Goal: Task Accomplishment & Management: Manage account settings

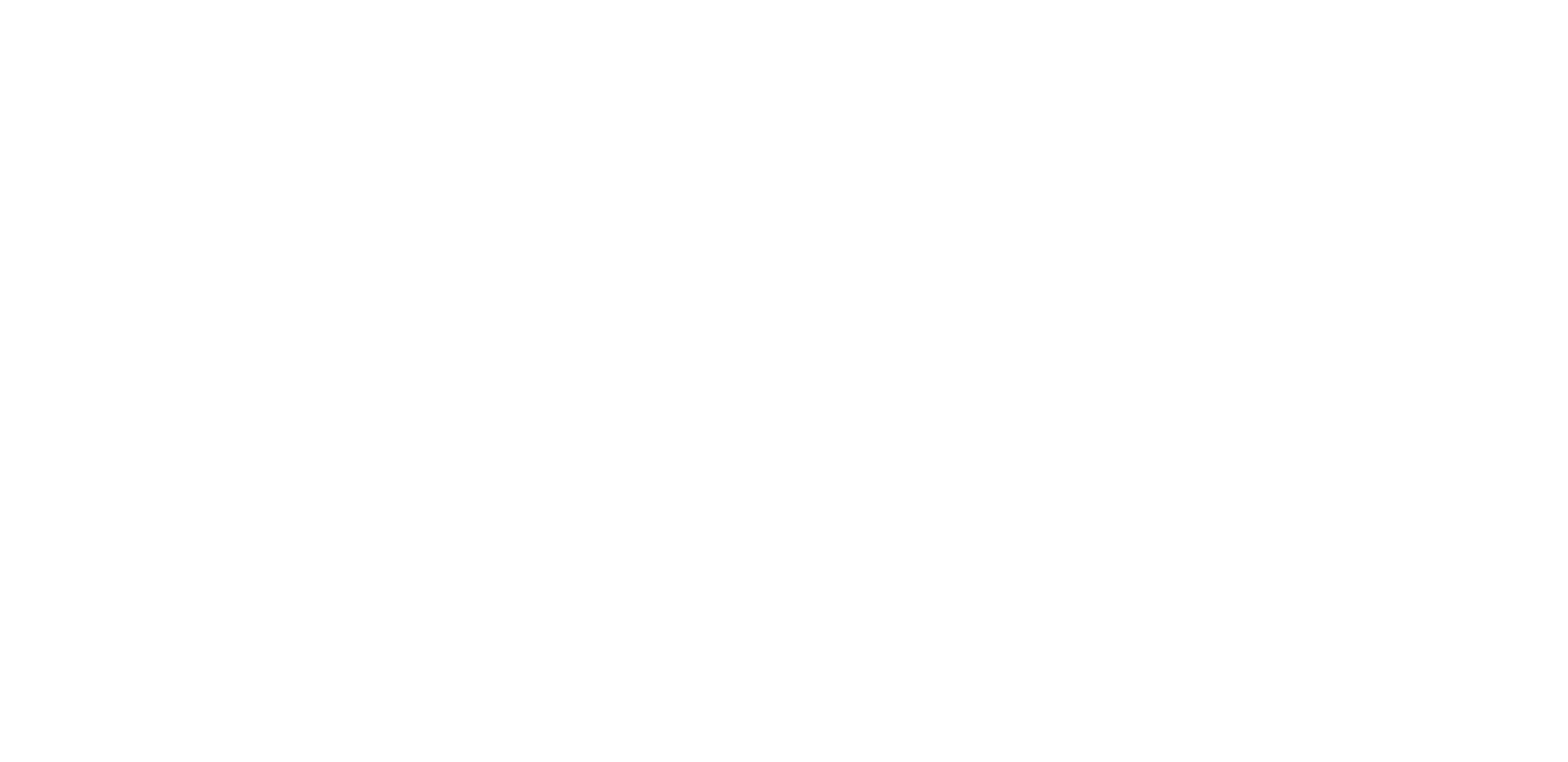
select select "100"
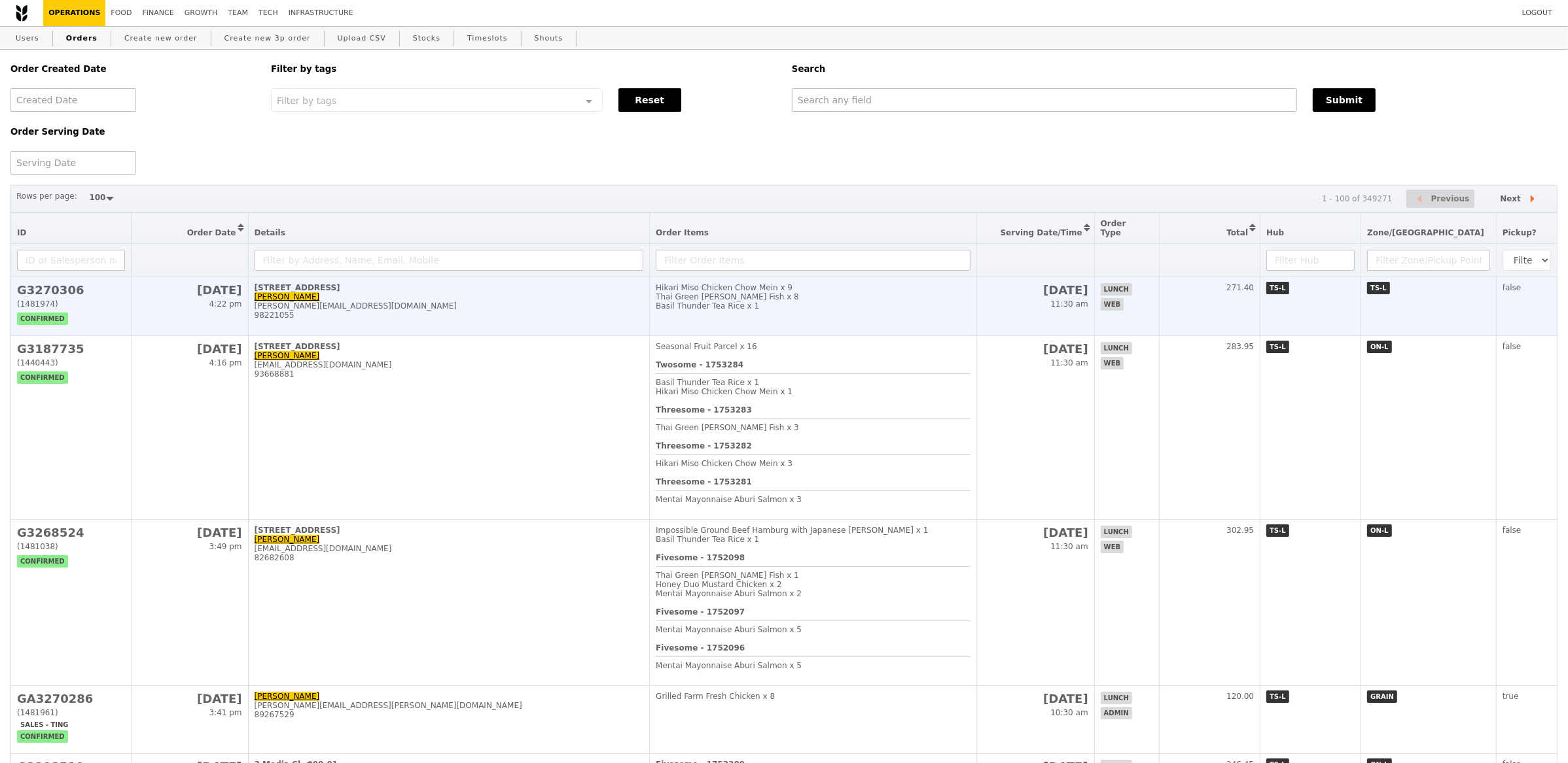
click at [397, 289] on td "88 Market Street, #47-01 Jamie Chua jamie.chua@secretlab.sg 98221055" at bounding box center [448, 306] width 401 height 58
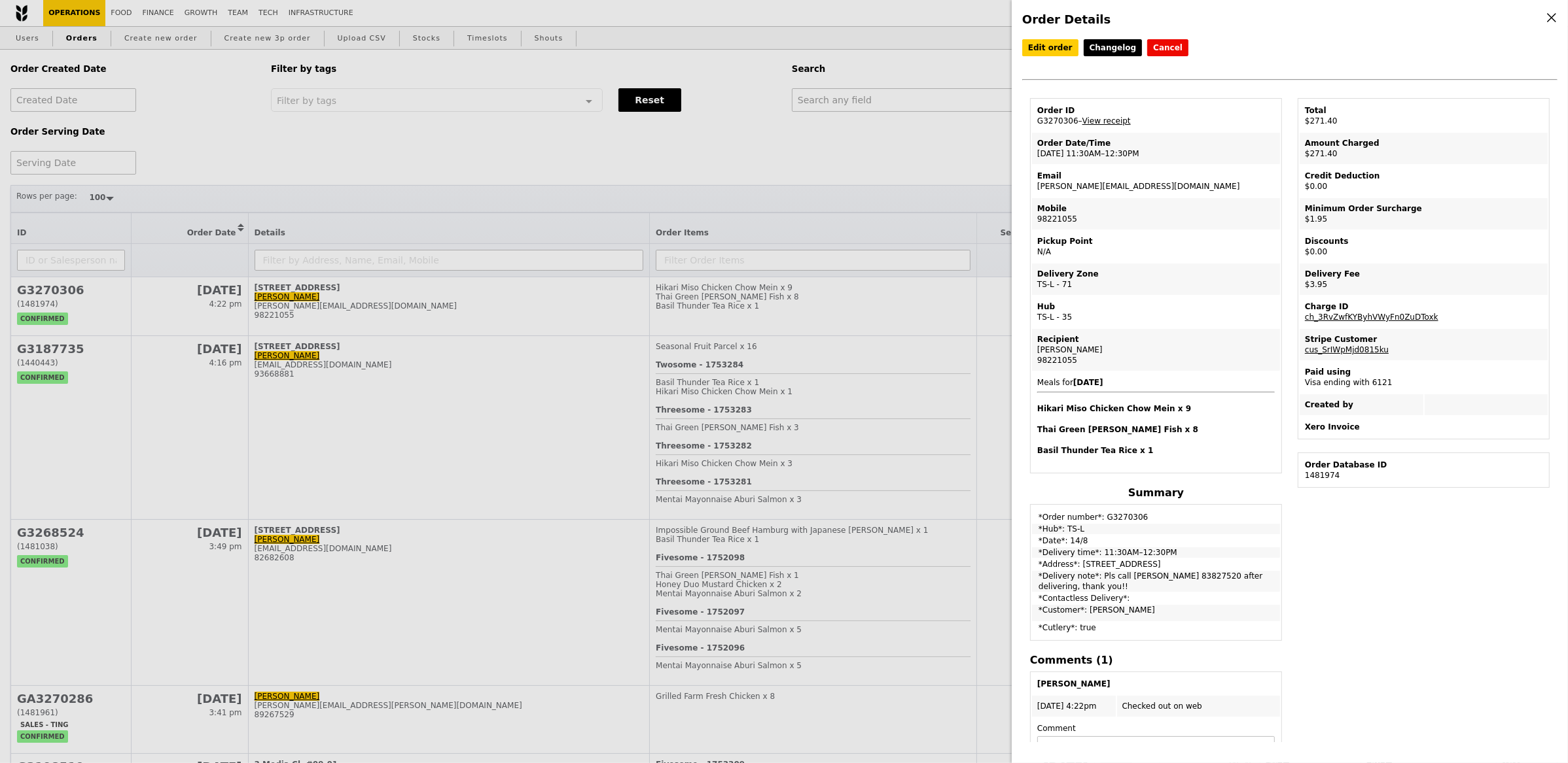
drag, startPoint x: 1075, startPoint y: 123, endPoint x: 1035, endPoint y: 121, distance: 40.0
click at [1035, 121] on td "Order ID G3270306 – View receipt" at bounding box center [1156, 116] width 248 height 31
copy td "G3270306"
click at [927, 117] on div "Order Details Edit order Changelog Cancel Order ID G3270306 – View receipt Orde…" at bounding box center [784, 381] width 1568 height 763
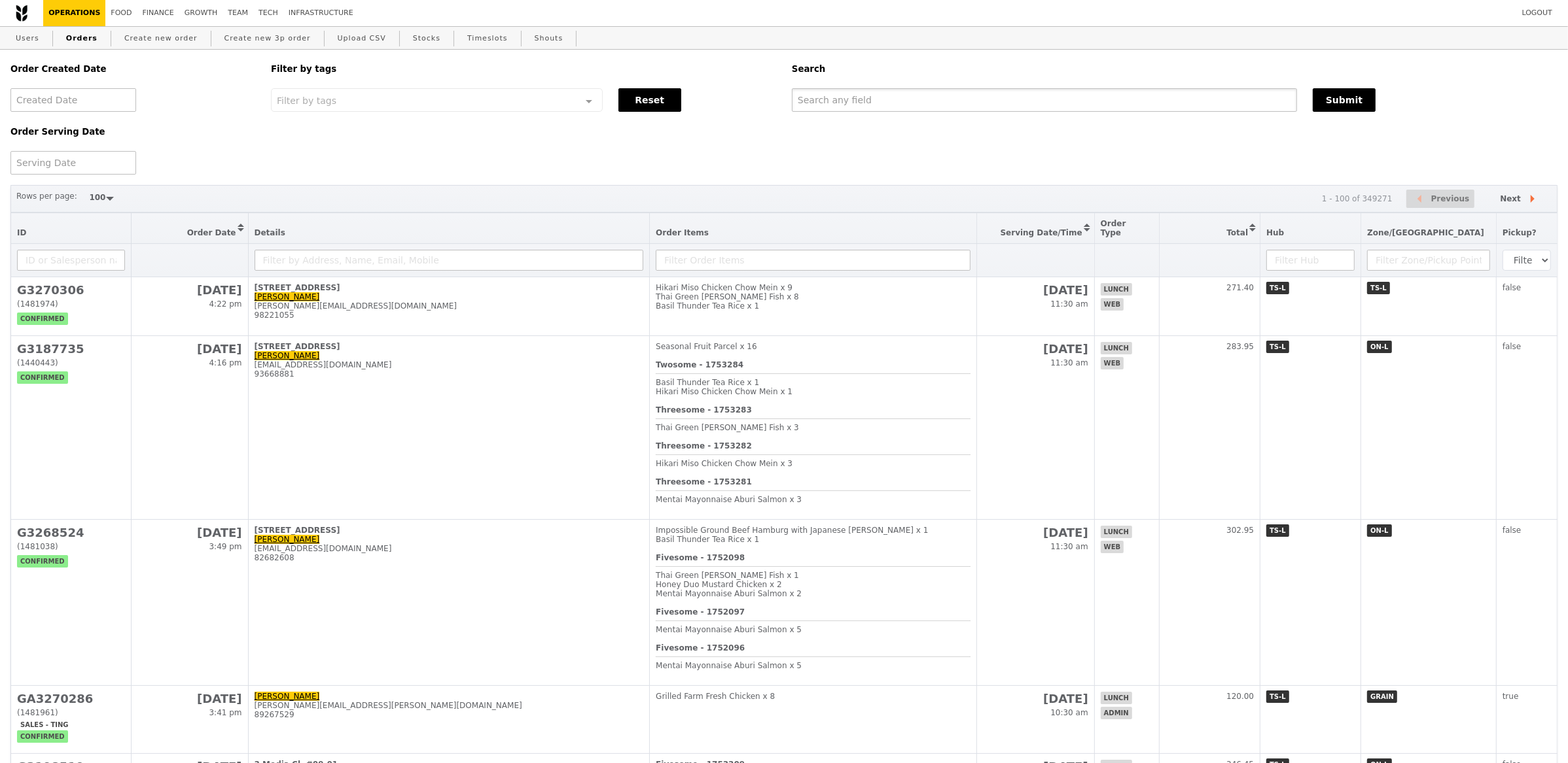
click at [926, 107] on input "text" at bounding box center [1044, 101] width 506 height 24
paste input "G3270306"
click at [1345, 114] on div "Order Created Date Order Serving Date Filter by tags Filter by tags Meal_Plan W…" at bounding box center [784, 111] width 1563 height 125
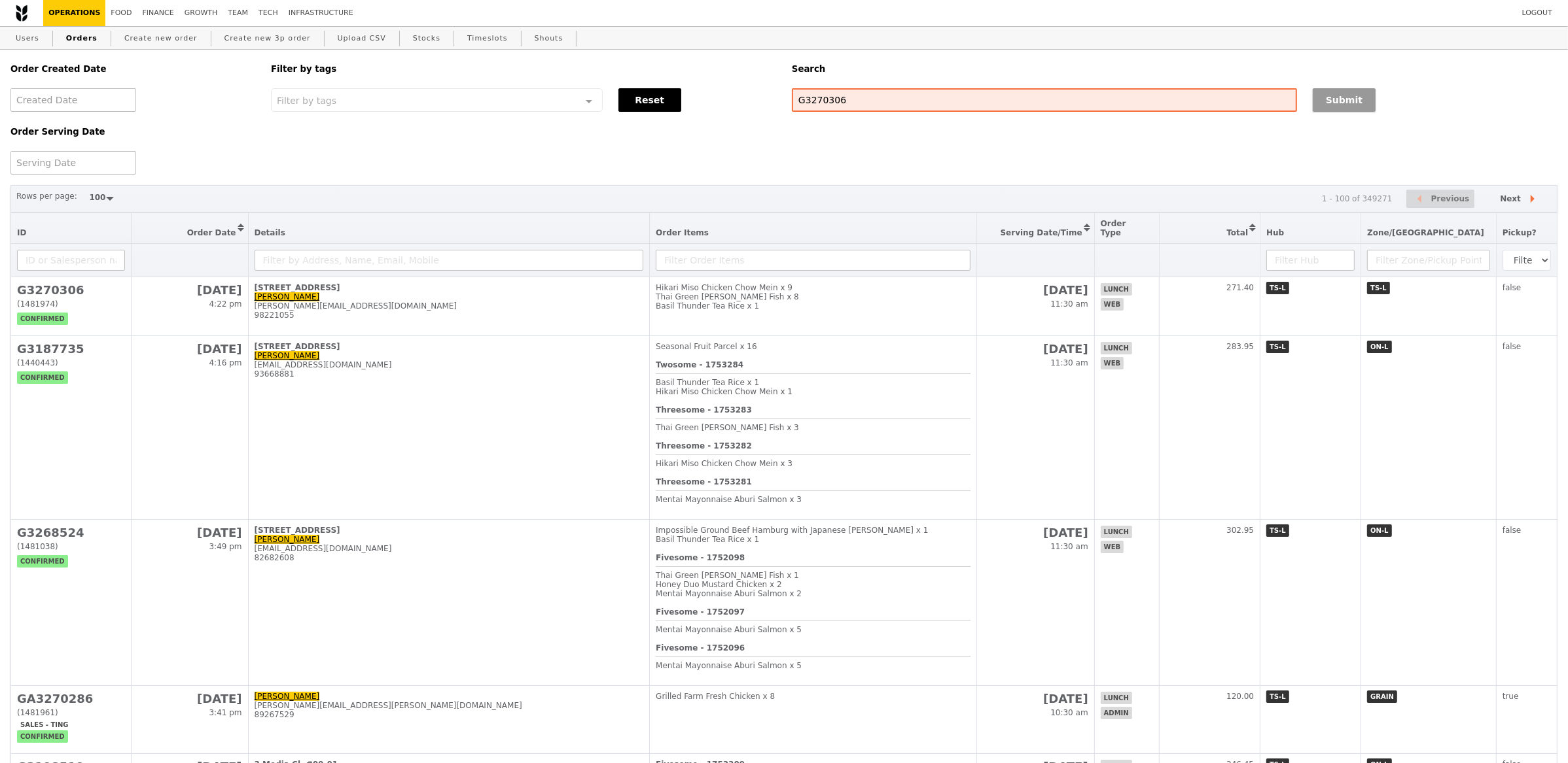
click at [1344, 107] on button "Submit" at bounding box center [1344, 101] width 63 height 24
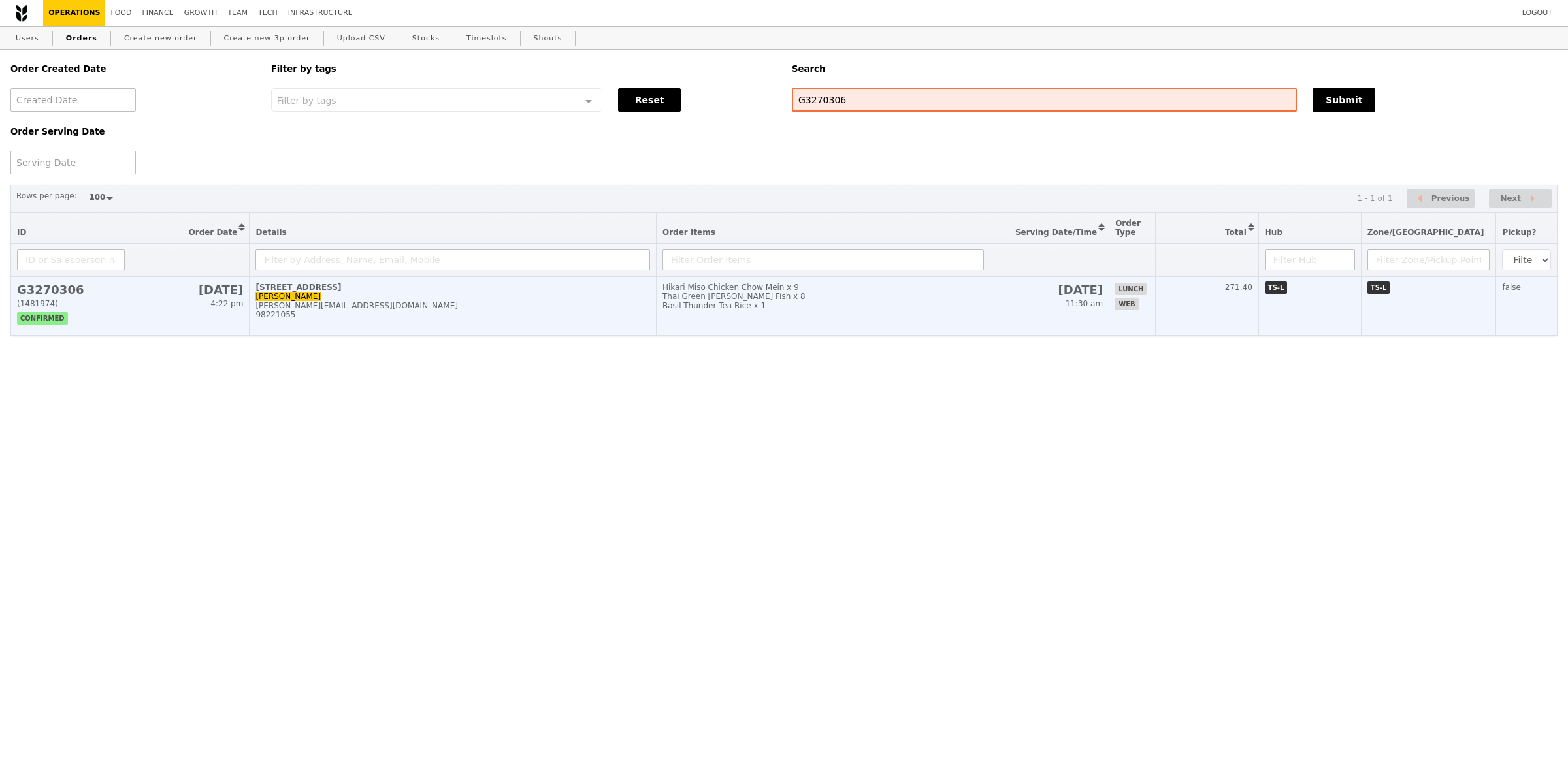
click at [511, 308] on div "jamie.chua@secretlab.sg" at bounding box center [453, 306] width 394 height 9
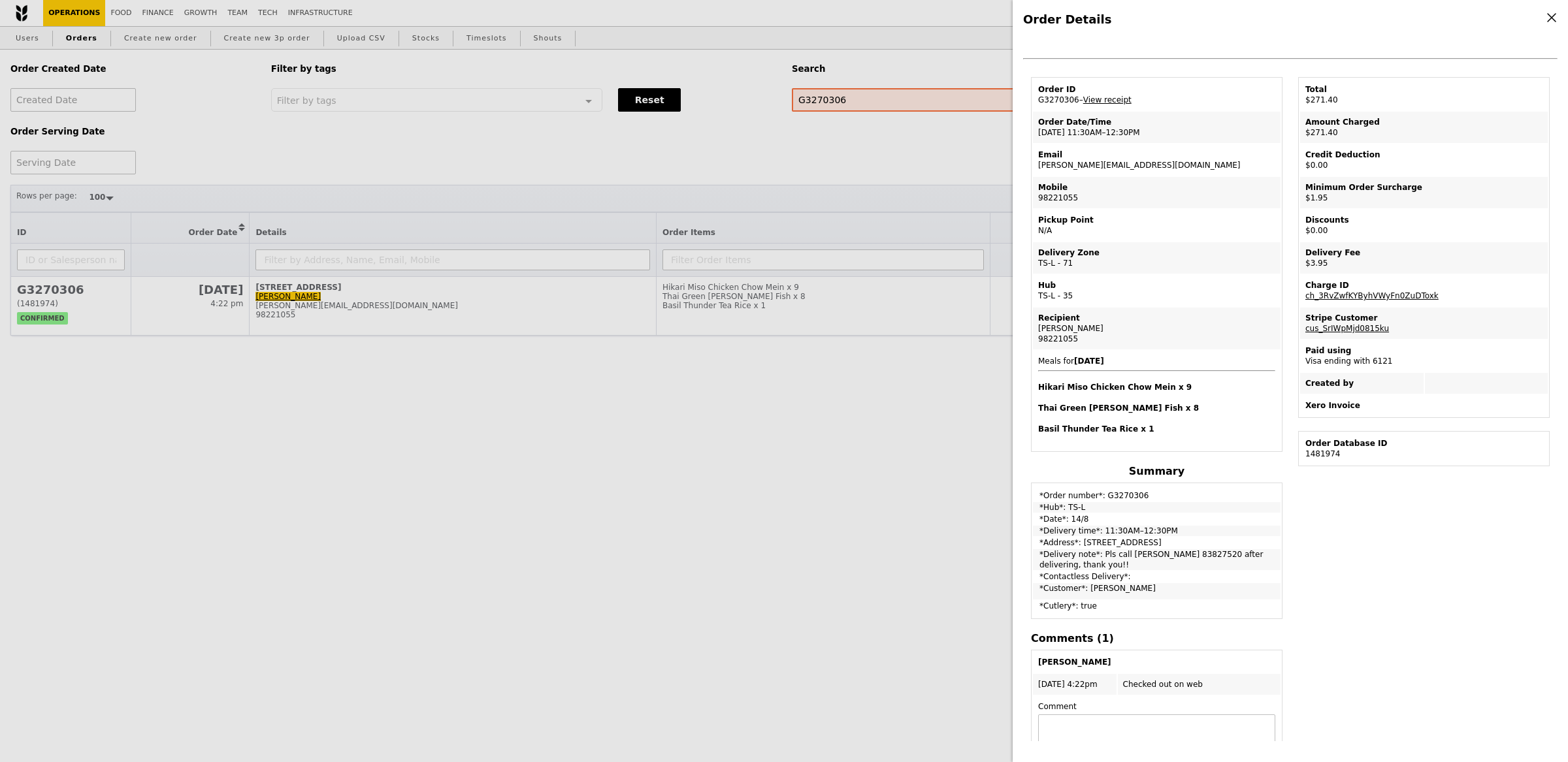
scroll to position [85, 0]
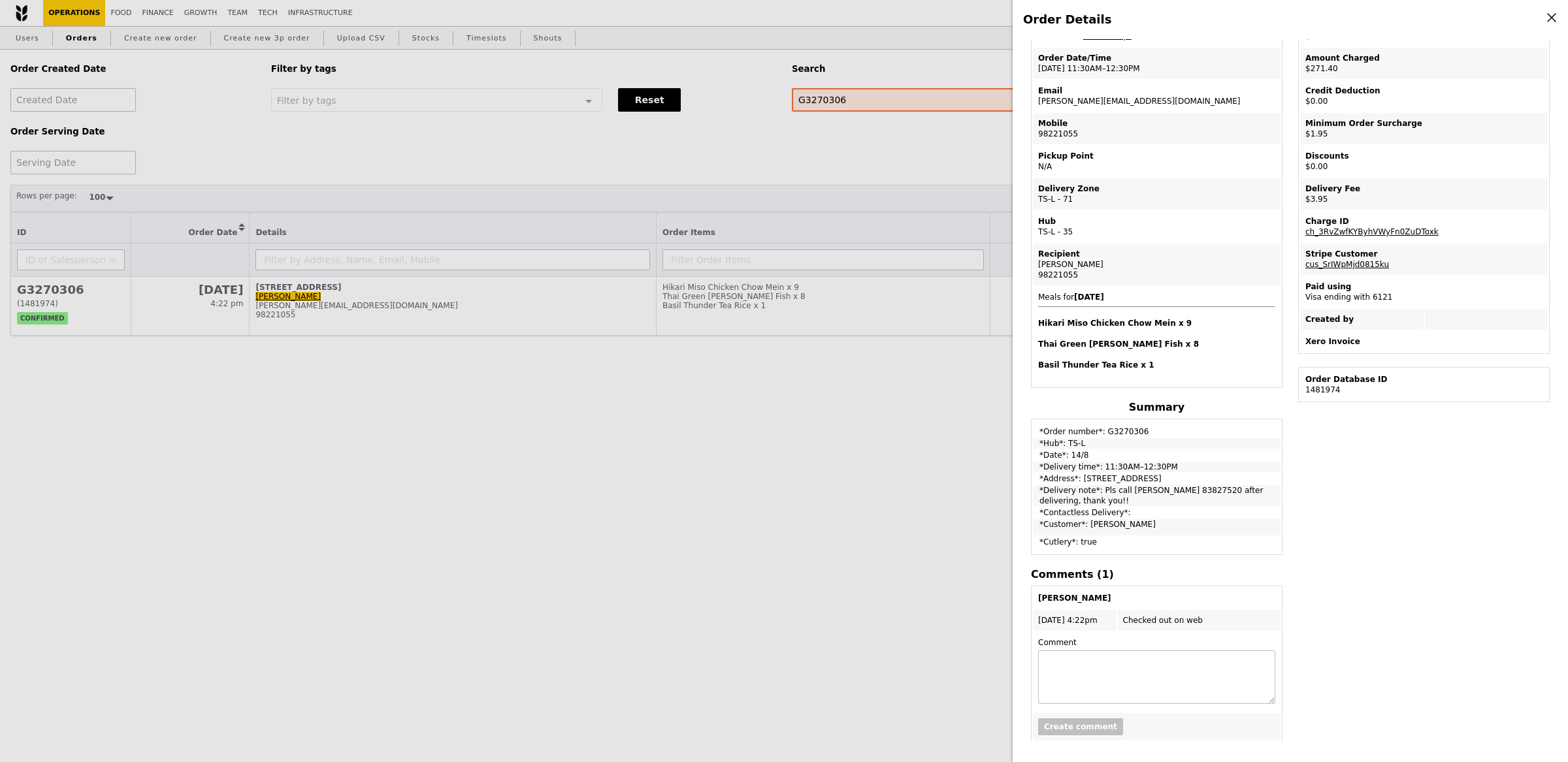
click at [916, 208] on div "Order Details Edit order Changelog Cancel Order ID G3270306 – View receipt Orde…" at bounding box center [784, 381] width 1568 height 762
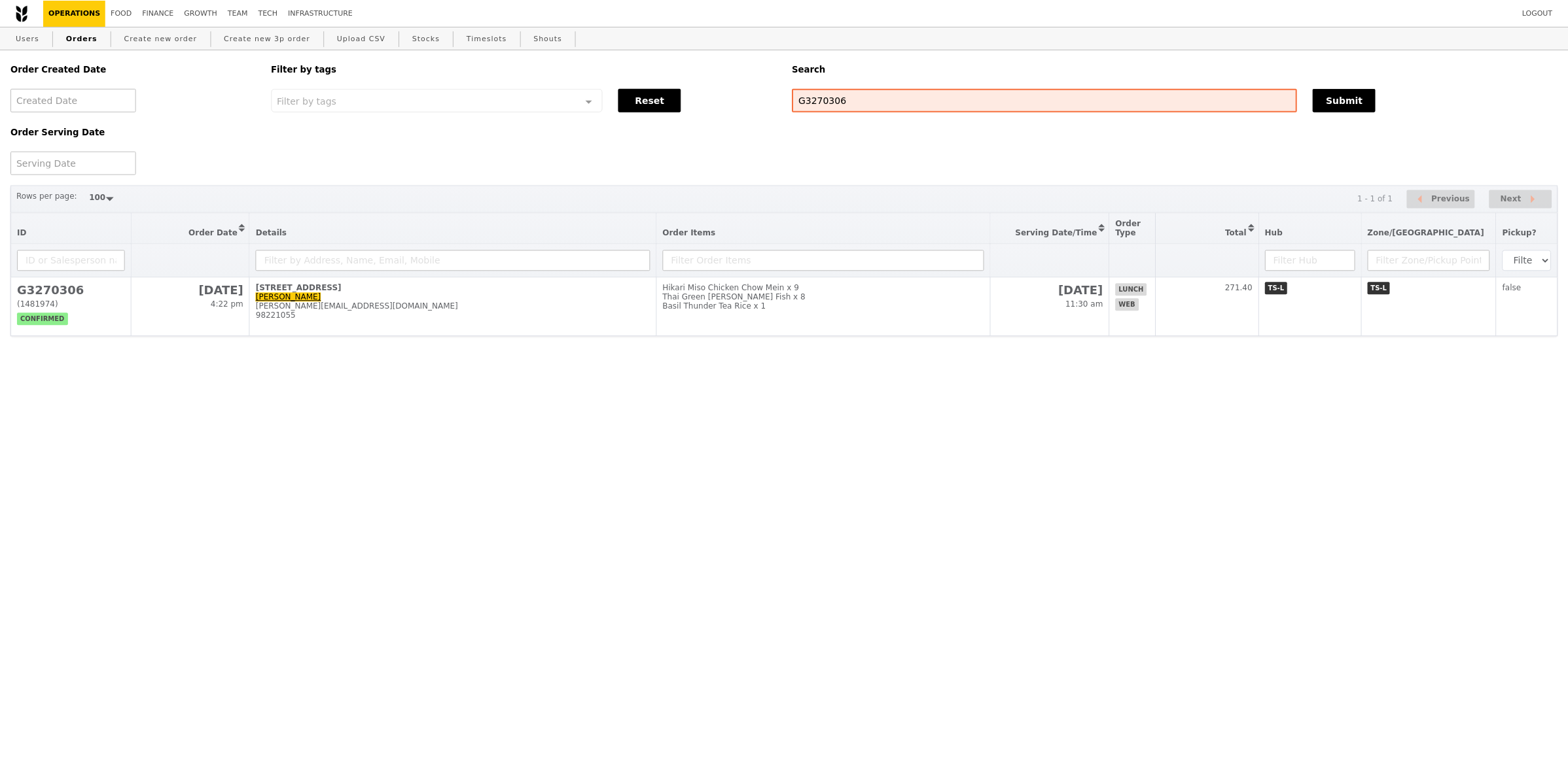
scroll to position [139, 0]
drag, startPoint x: 878, startPoint y: 91, endPoint x: 761, endPoint y: 84, distance: 117.2
click at [761, 84] on div "Order Created Date Order Serving Date Filter by tags Filter by tags Meal_Plan W…" at bounding box center [785, 111] width 1565 height 125
drag, startPoint x: 845, startPoint y: 95, endPoint x: 816, endPoint y: 95, distance: 29.0
click at [816, 95] on input "G3270306" at bounding box center [1046, 101] width 506 height 24
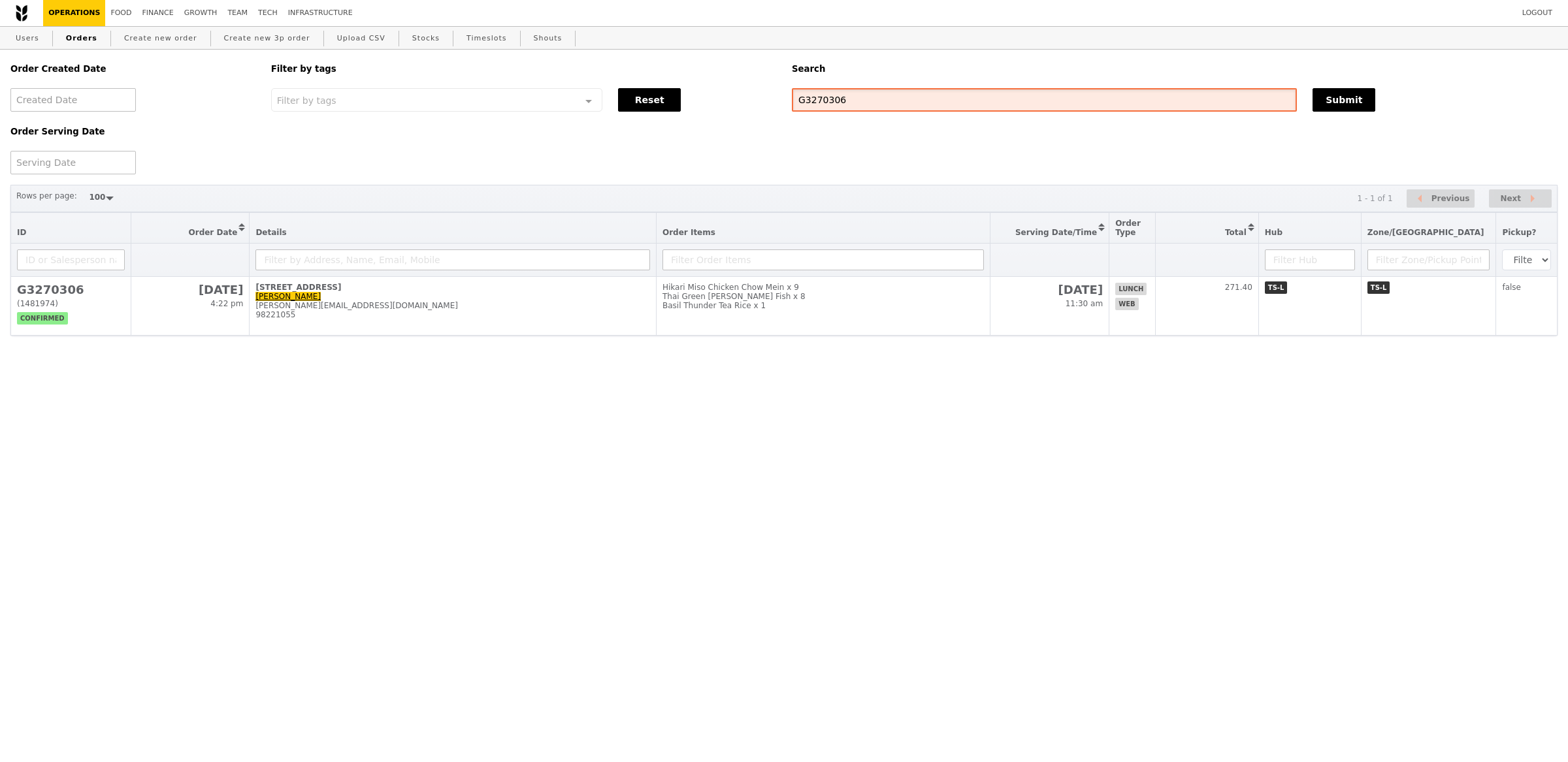
drag, startPoint x: 895, startPoint y: 107, endPoint x: 694, endPoint y: 107, distance: 201.0
click at [694, 107] on div "Order Created Date Order Serving Date Filter by tags Filter by tags Meal_Plan W…" at bounding box center [784, 111] width 1563 height 125
paste input "#G3265144"
drag, startPoint x: 898, startPoint y: 104, endPoint x: 766, endPoint y: 89, distance: 132.8
click at [766, 89] on div "Order Created Date Order Serving Date Filter by tags Filter by tags Meal_Plan W…" at bounding box center [784, 111] width 1563 height 125
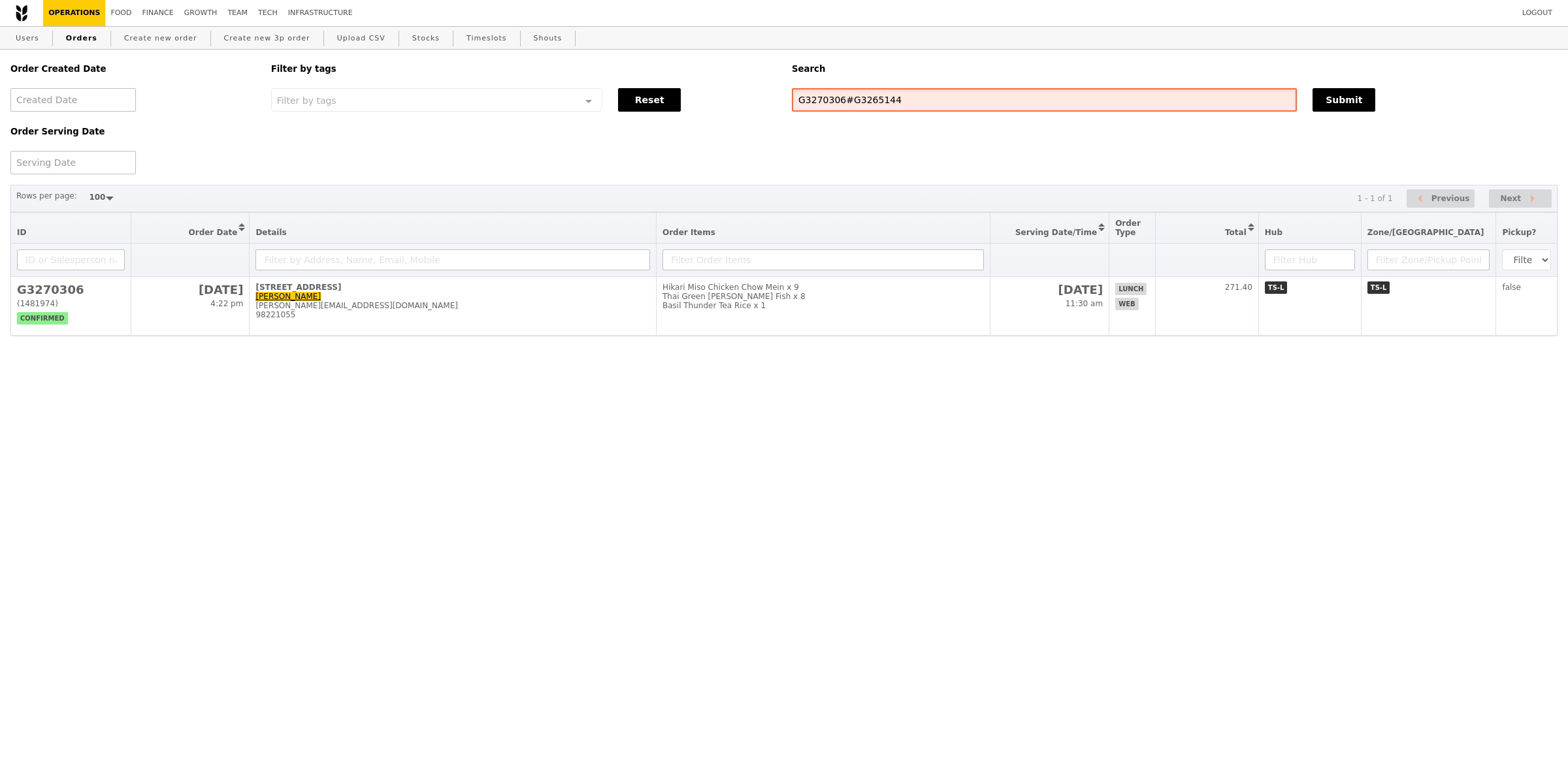
paste input "text"
click at [801, 98] on input "#G3265144" at bounding box center [1044, 100] width 505 height 24
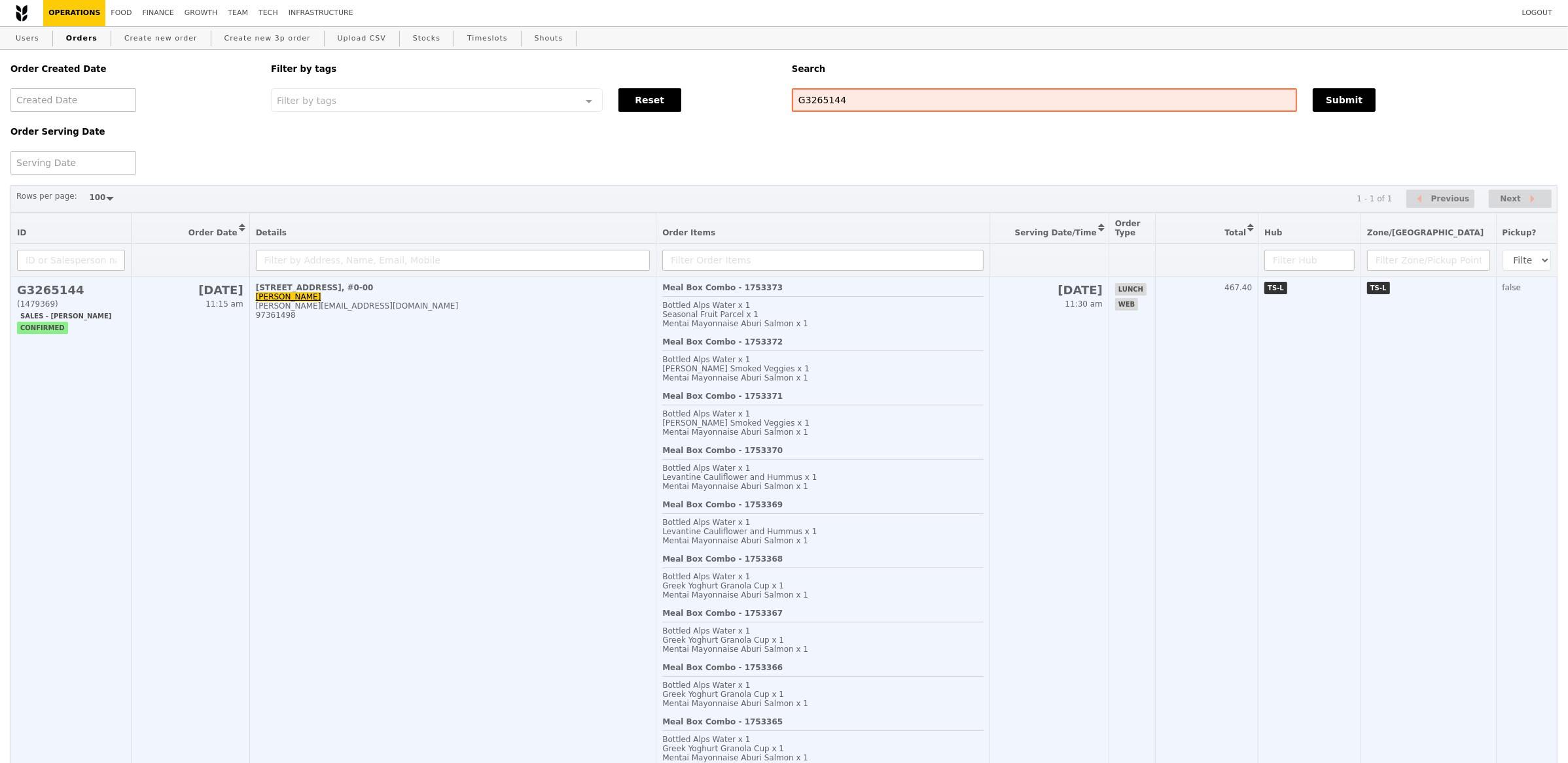
type input "G3265144"
click at [528, 308] on div "joanna_sf_fun@mas.gov.sg" at bounding box center [453, 306] width 395 height 9
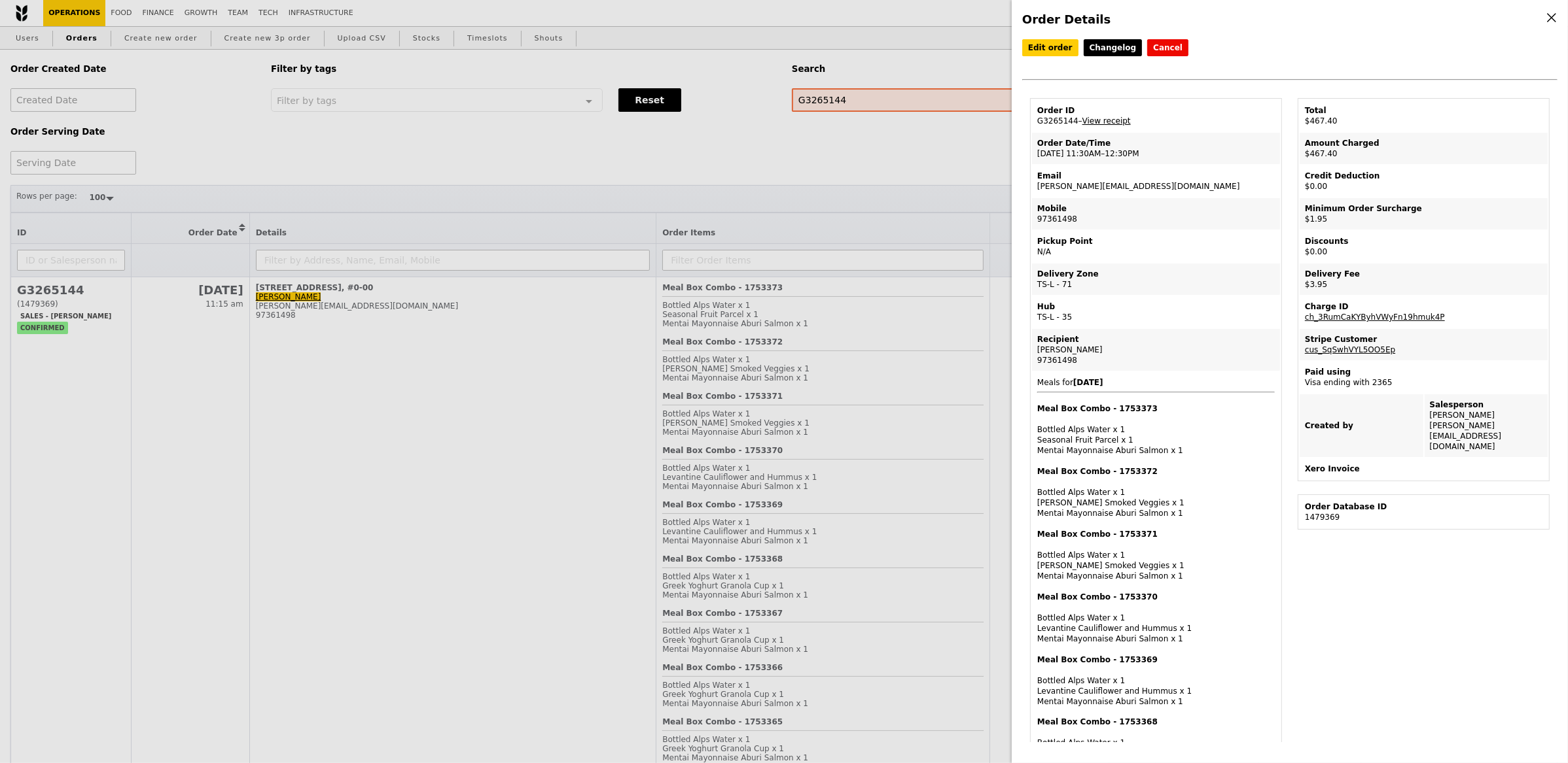
click at [1109, 118] on link "View receipt" at bounding box center [1106, 121] width 48 height 9
click at [1115, 117] on link "View receipt" at bounding box center [1106, 121] width 48 height 9
click at [1362, 345] on link "cus_SqSwhVYL5OO5Ep" at bounding box center [1349, 350] width 91 height 9
click at [1366, 313] on link "ch_3RumCaKYByhVWyFn19hmuk4P" at bounding box center [1374, 317] width 140 height 9
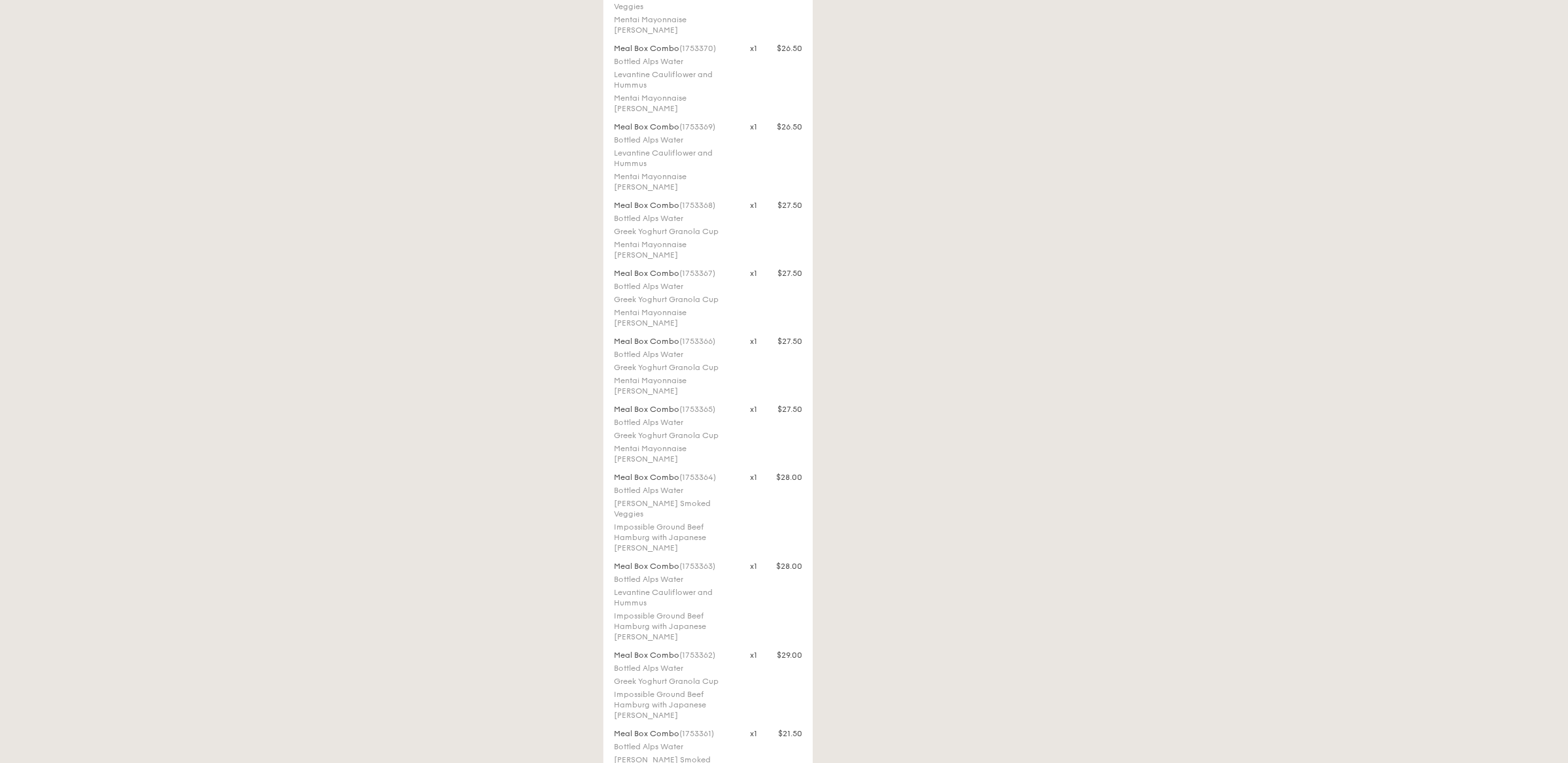
scroll to position [394, 0]
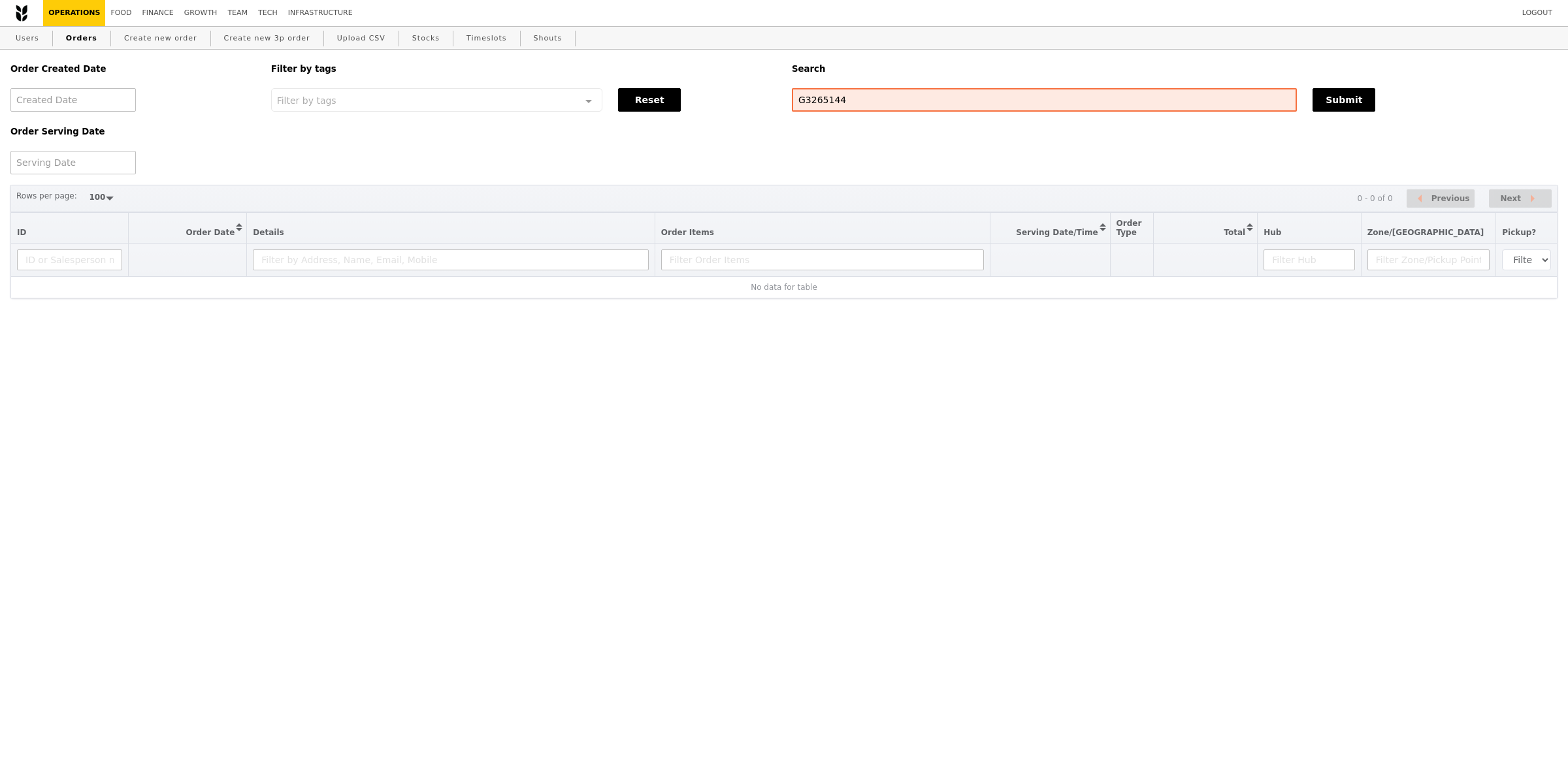
select select "100"
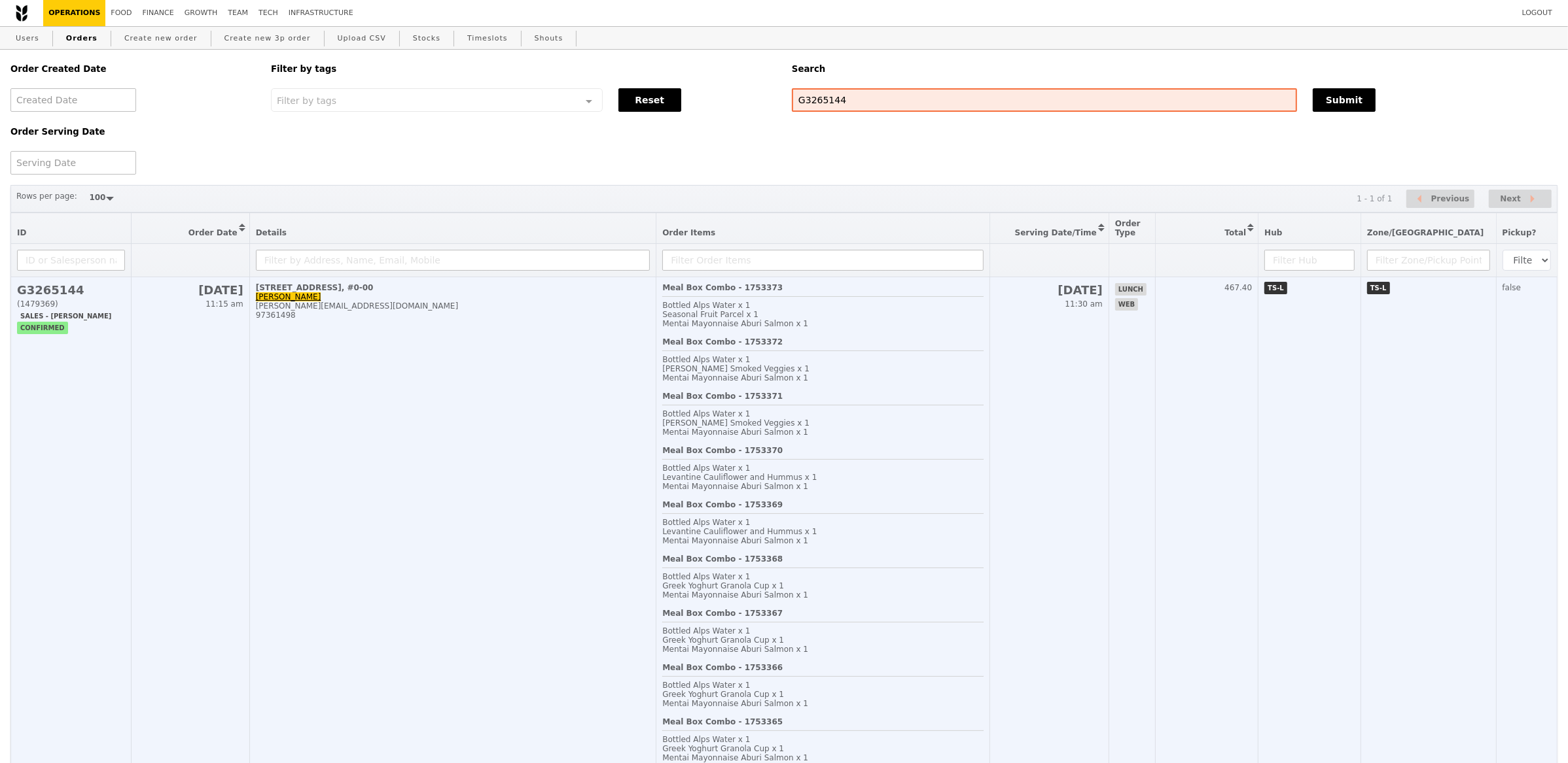
click at [567, 457] on td "10 Shenton Way, #0-00 Joanna Fun joanna_sf_fun@mas.gov.sg 97361498" at bounding box center [453, 771] width 407 height 990
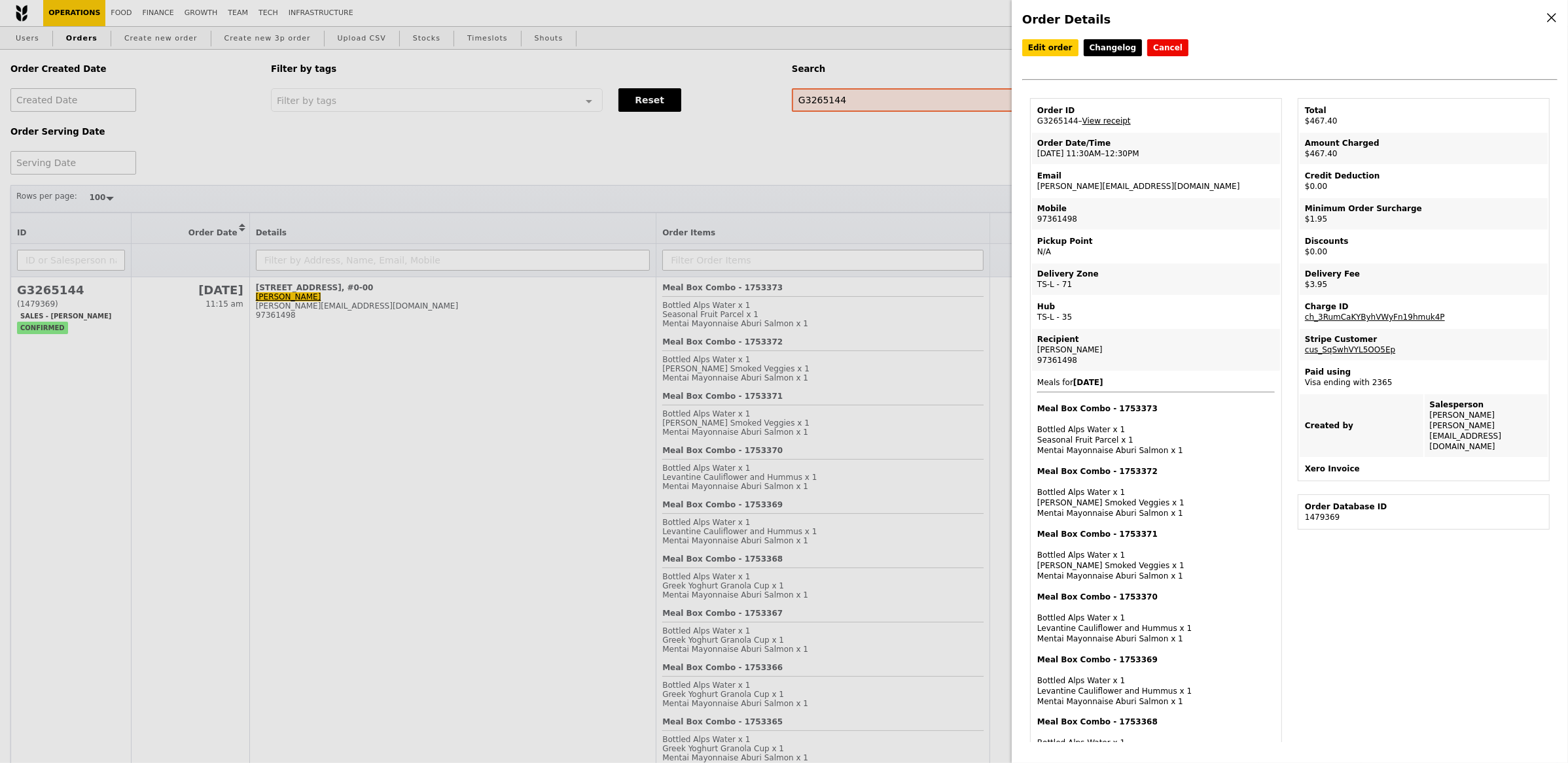
click at [1112, 122] on link "View receipt" at bounding box center [1106, 121] width 48 height 9
